Goal: Book appointment/travel/reservation

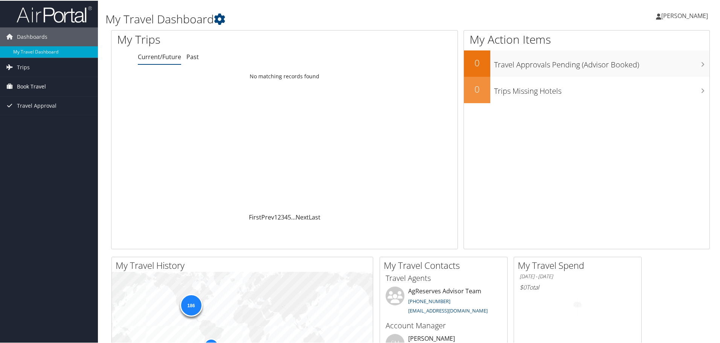
click at [34, 85] on span "Book Travel" at bounding box center [31, 85] width 29 height 19
click at [24, 124] on link "Book/Manage Online Trips" at bounding box center [49, 123] width 98 height 11
click at [40, 124] on link "Book/Manage Online Trips" at bounding box center [49, 123] width 98 height 11
